Goal: Transaction & Acquisition: Obtain resource

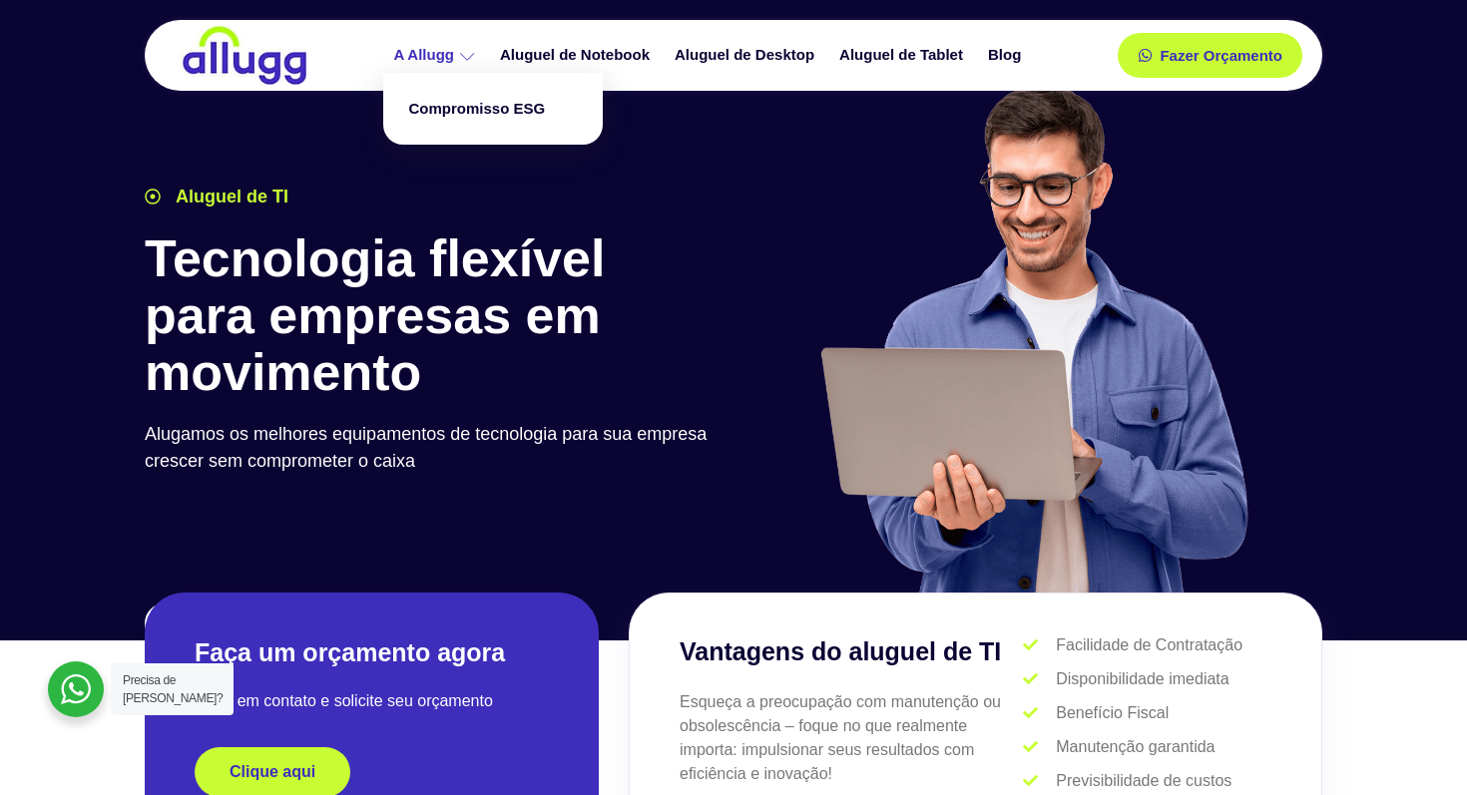
click at [460, 50] on icon at bounding box center [467, 56] width 15 height 15
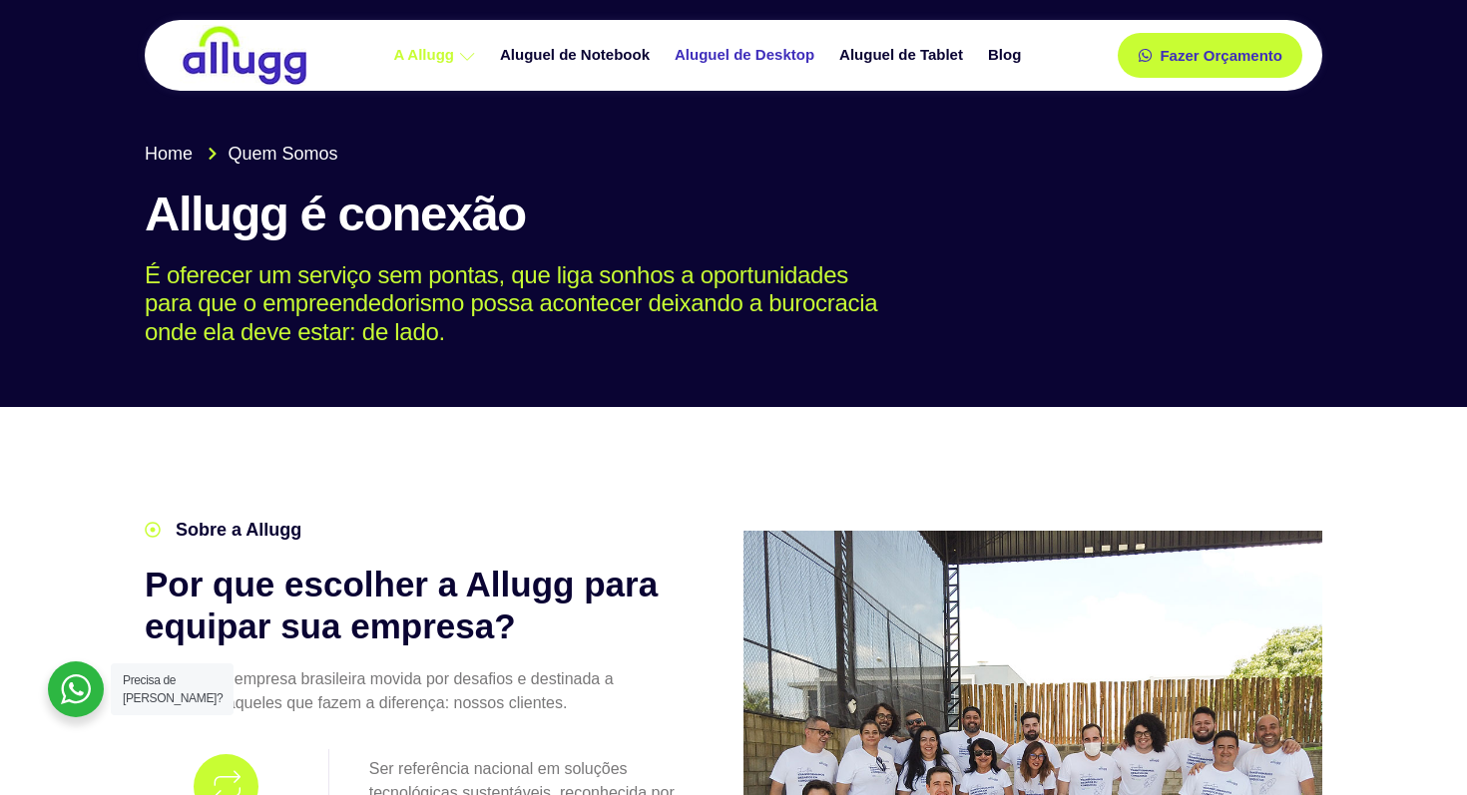
click at [760, 62] on link "Aluguel de Desktop" at bounding box center [747, 55] width 165 height 35
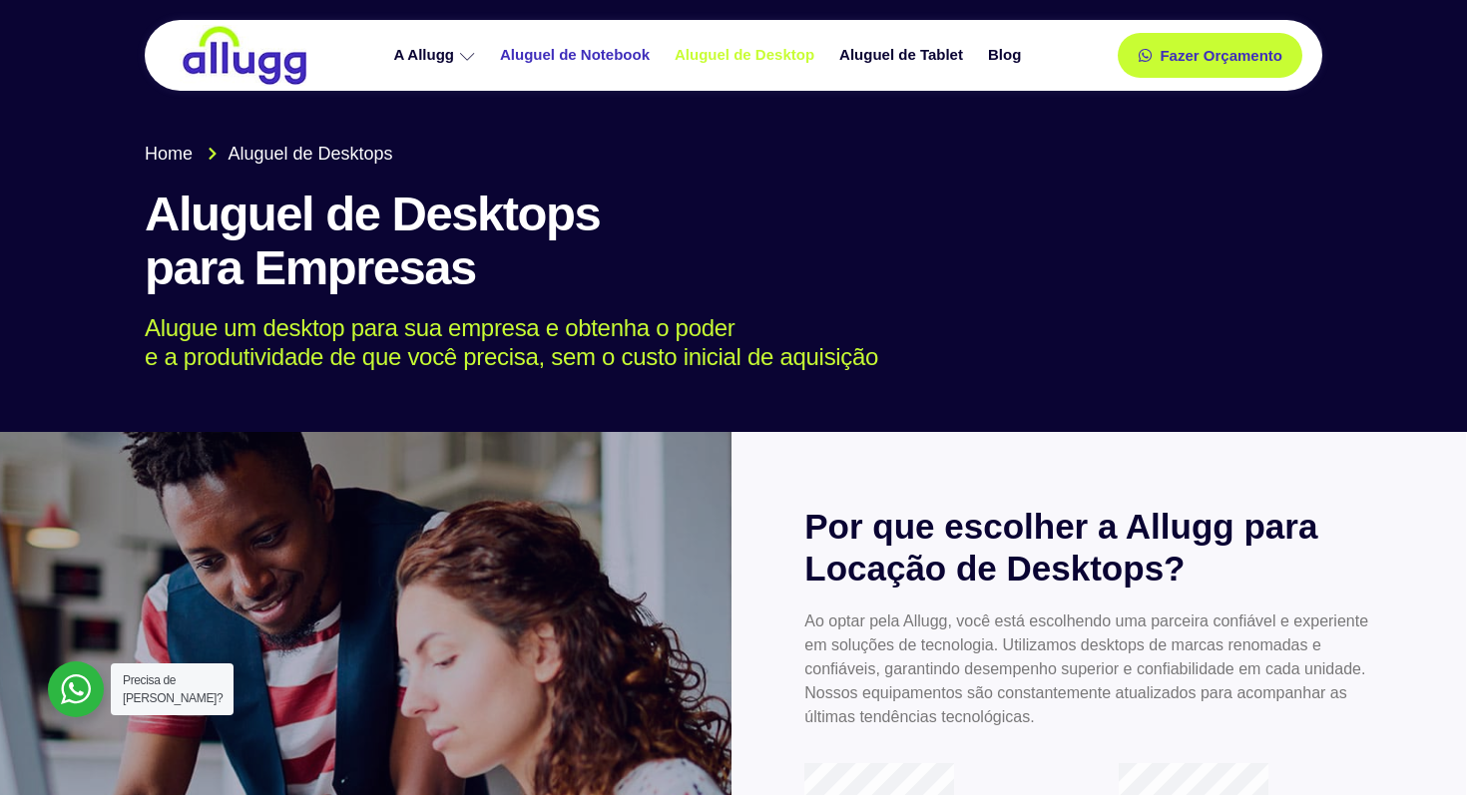
click at [587, 53] on link "Aluguel de Notebook" at bounding box center [577, 55] width 175 height 35
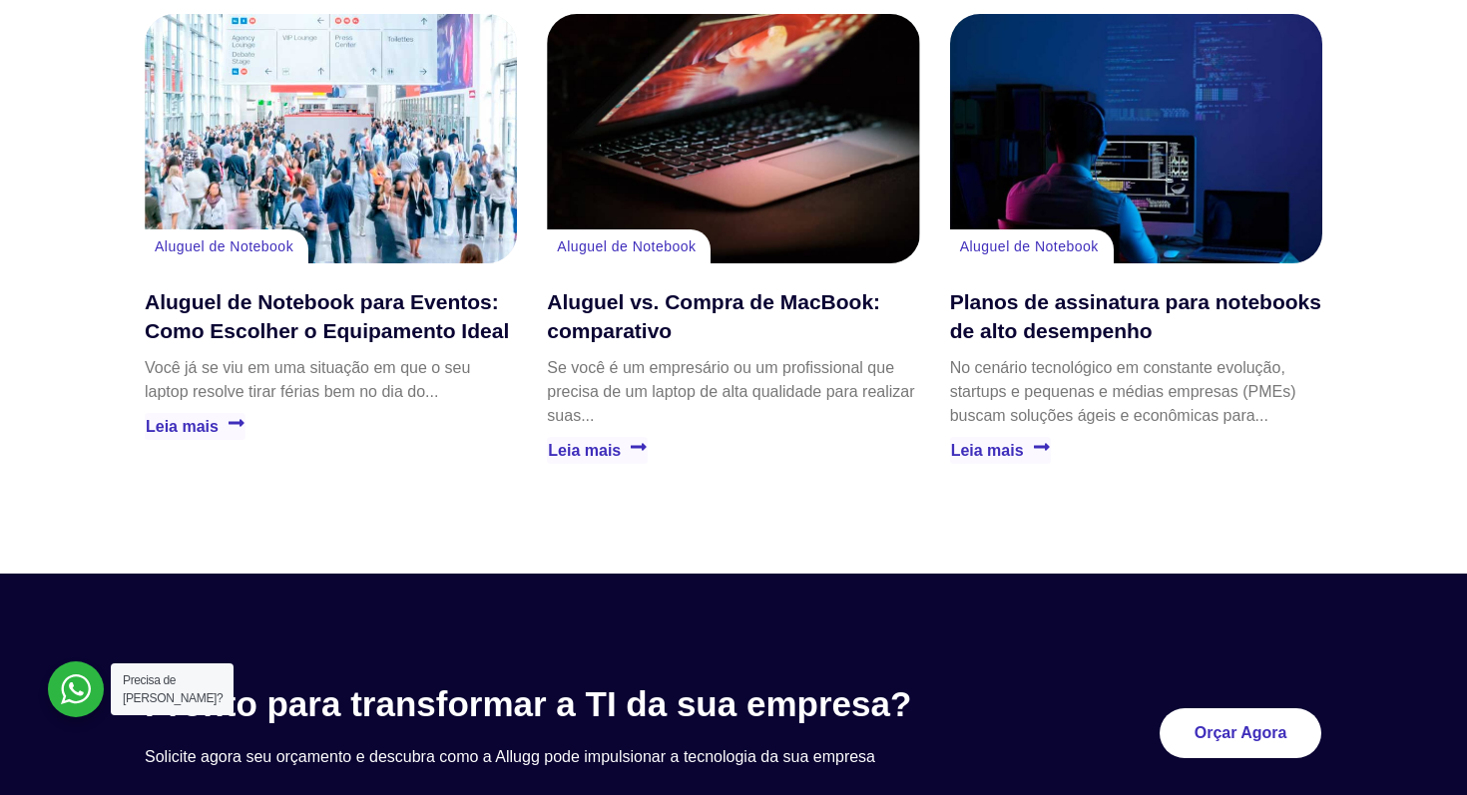
scroll to position [4429, 0]
